Goal: Navigation & Orientation: Find specific page/section

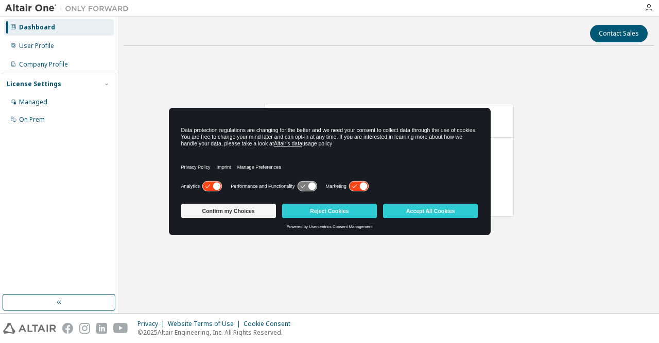
click at [333, 206] on button "Reject Cookies" at bounding box center [329, 210] width 95 height 14
